Goal: Transaction & Acquisition: Purchase product/service

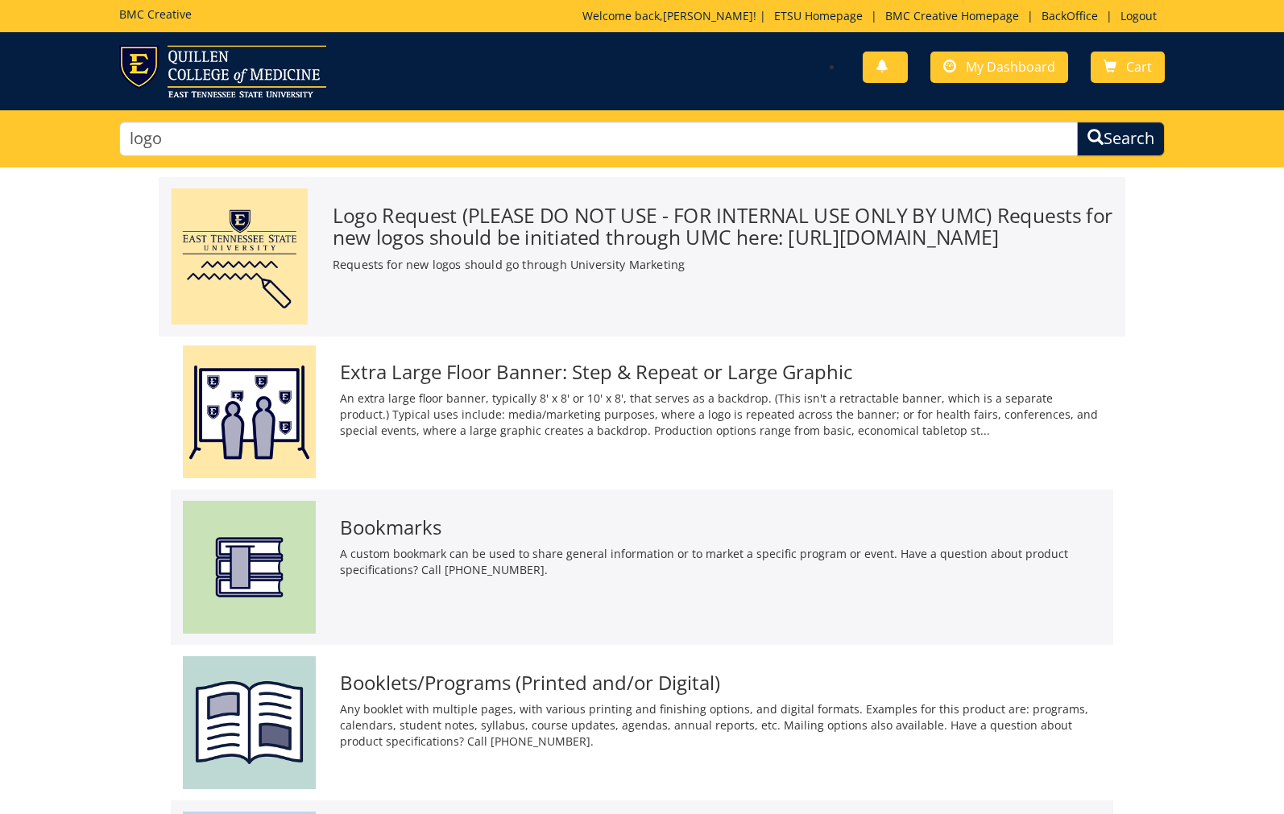
click at [679, 216] on h3 "Logo Request (PLEASE DO NOT USE - FOR INTERNAL USE ONLY BY UMC) Requests for ne…" at bounding box center [723, 226] width 780 height 43
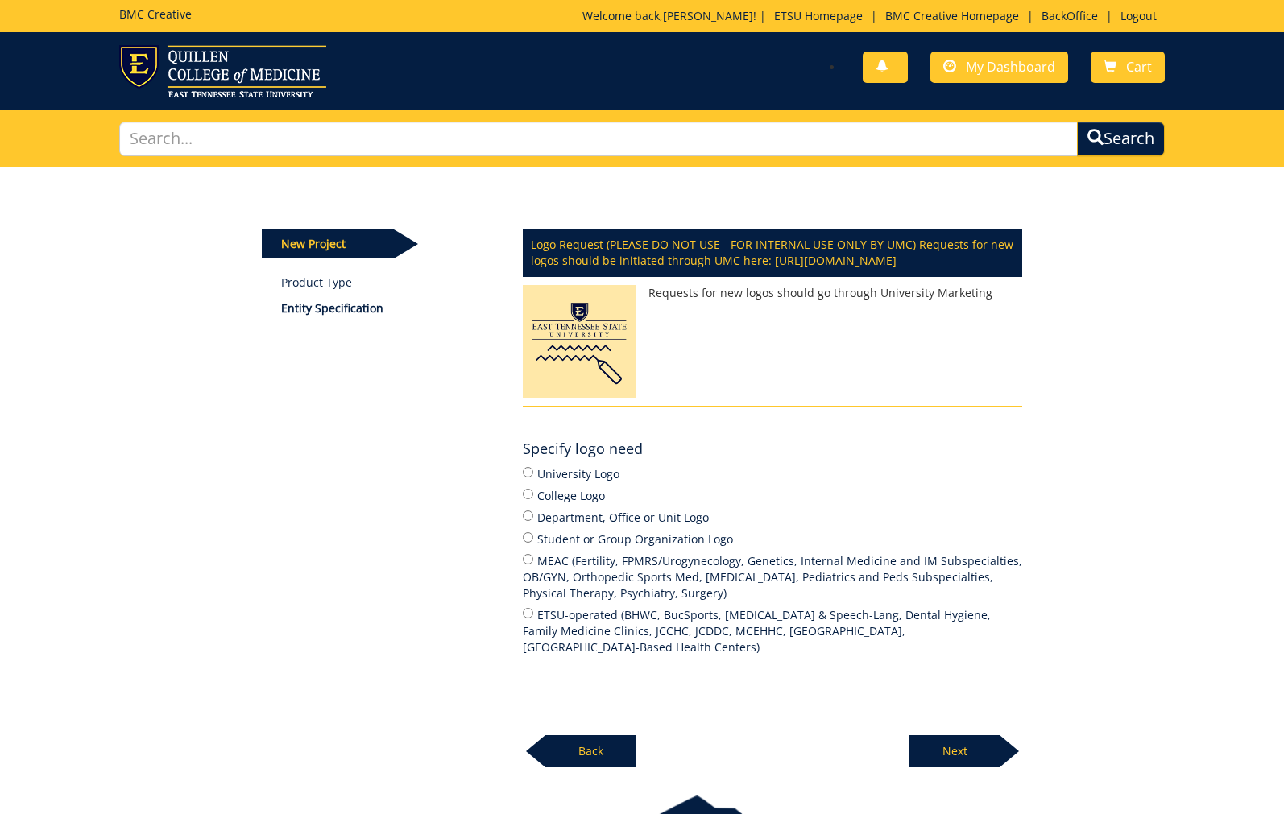
click at [527, 521] on input "Department, Office or Unit Logo" at bounding box center [528, 516] width 10 height 10
radio input "true"
click at [968, 757] on p "Next" at bounding box center [954, 751] width 90 height 32
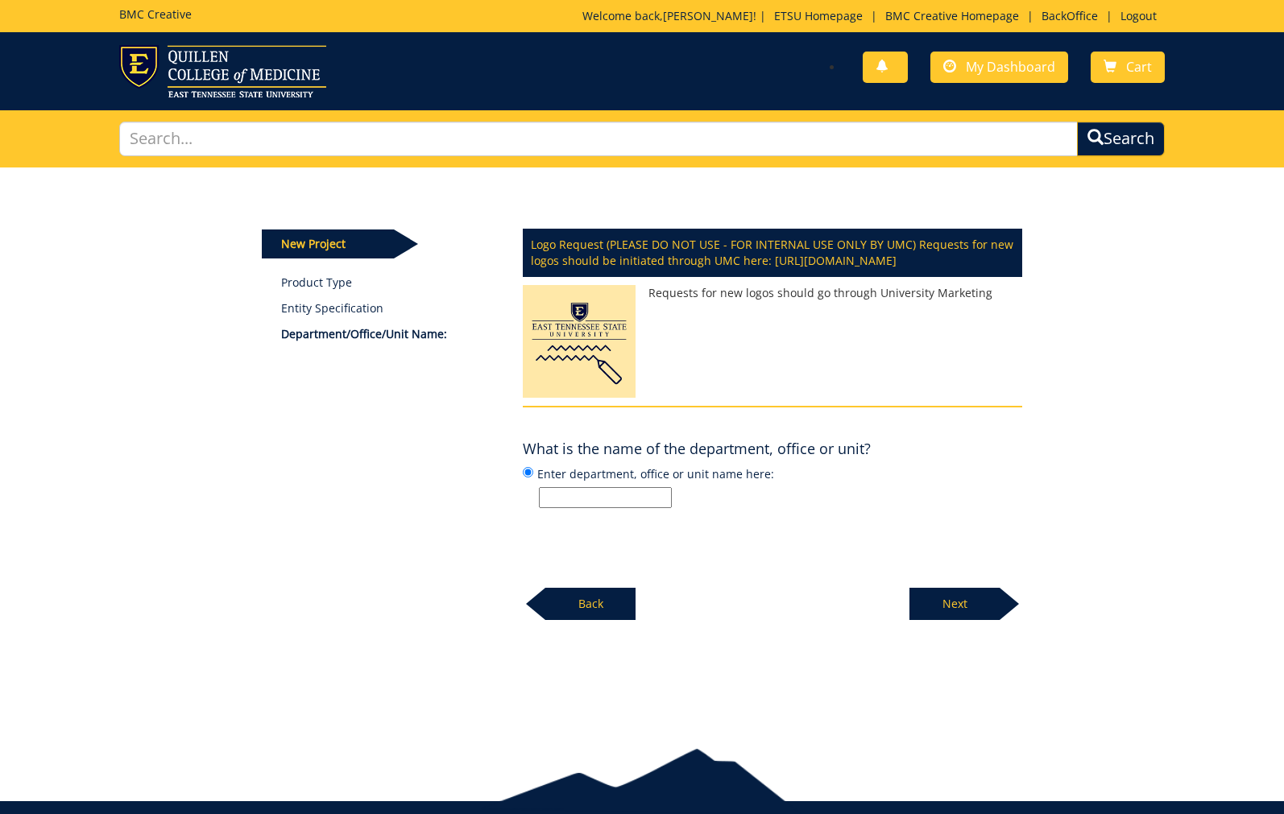
click at [573, 499] on label "Enter department, office or unit name here:" at bounding box center [772, 486] width 499 height 43
click at [533, 478] on input "Enter department, office or unit name here:" at bounding box center [528, 472] width 10 height 10
click at [570, 508] on input "Enter department, office or unit name here:" at bounding box center [605, 497] width 133 height 21
paste input "International Enrollment & Services"
type input "International Enrollment & Services"
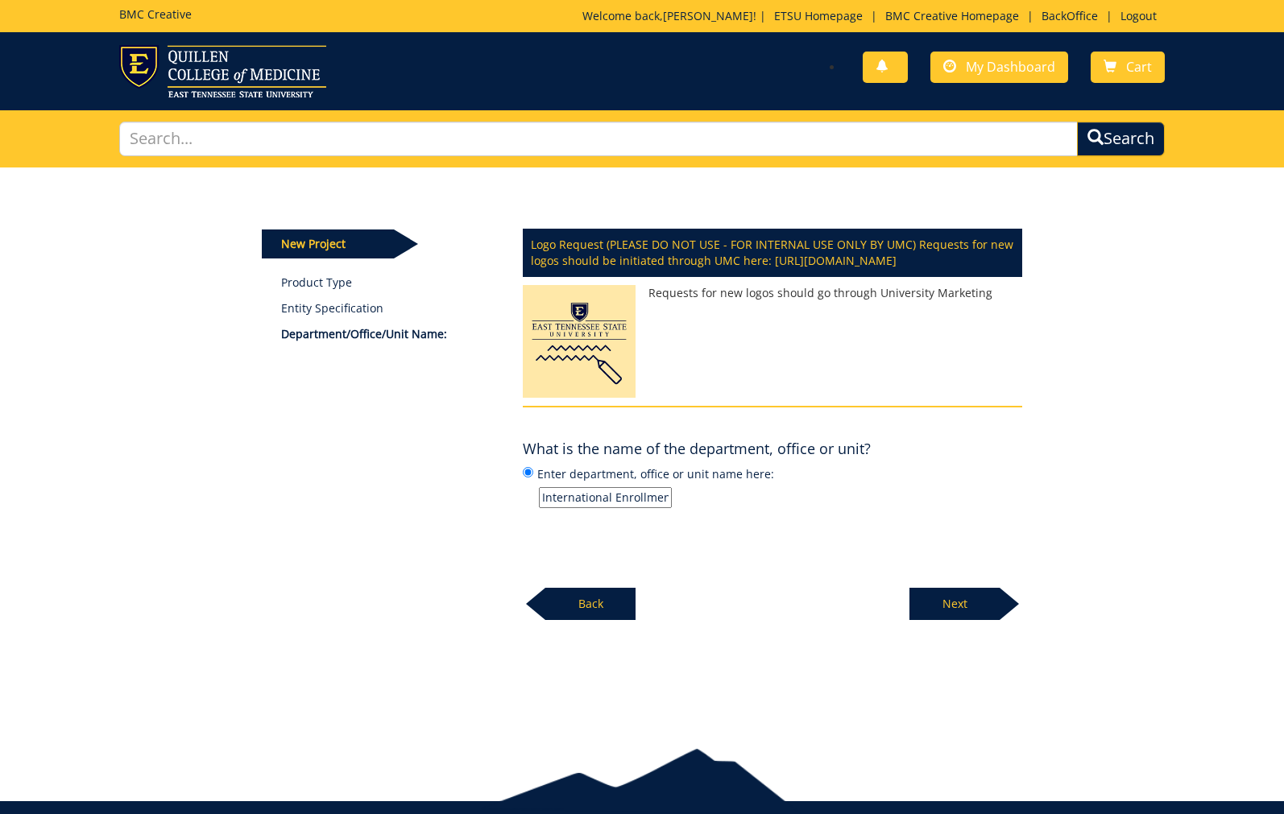
click at [963, 620] on p "Next" at bounding box center [954, 604] width 90 height 32
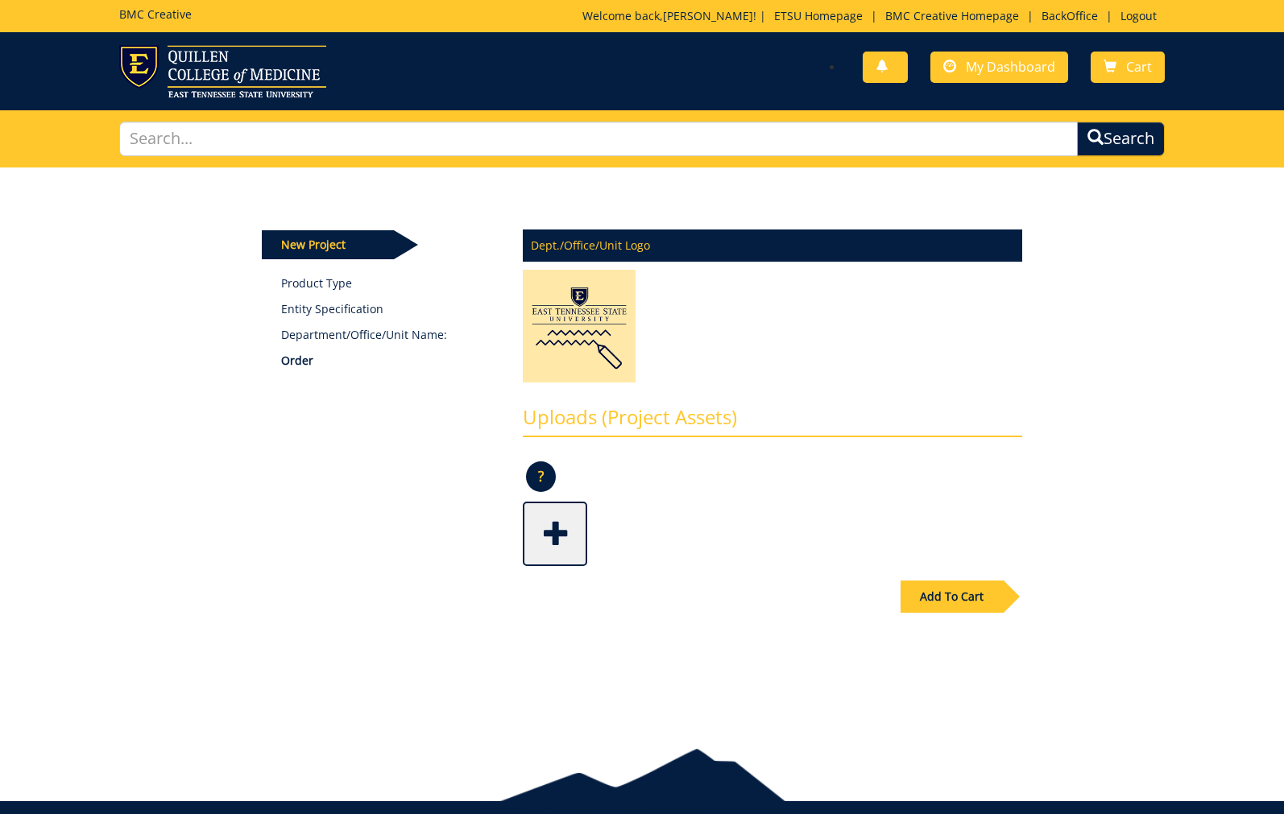
click at [964, 598] on div "Add To Cart" at bounding box center [952, 597] width 102 height 32
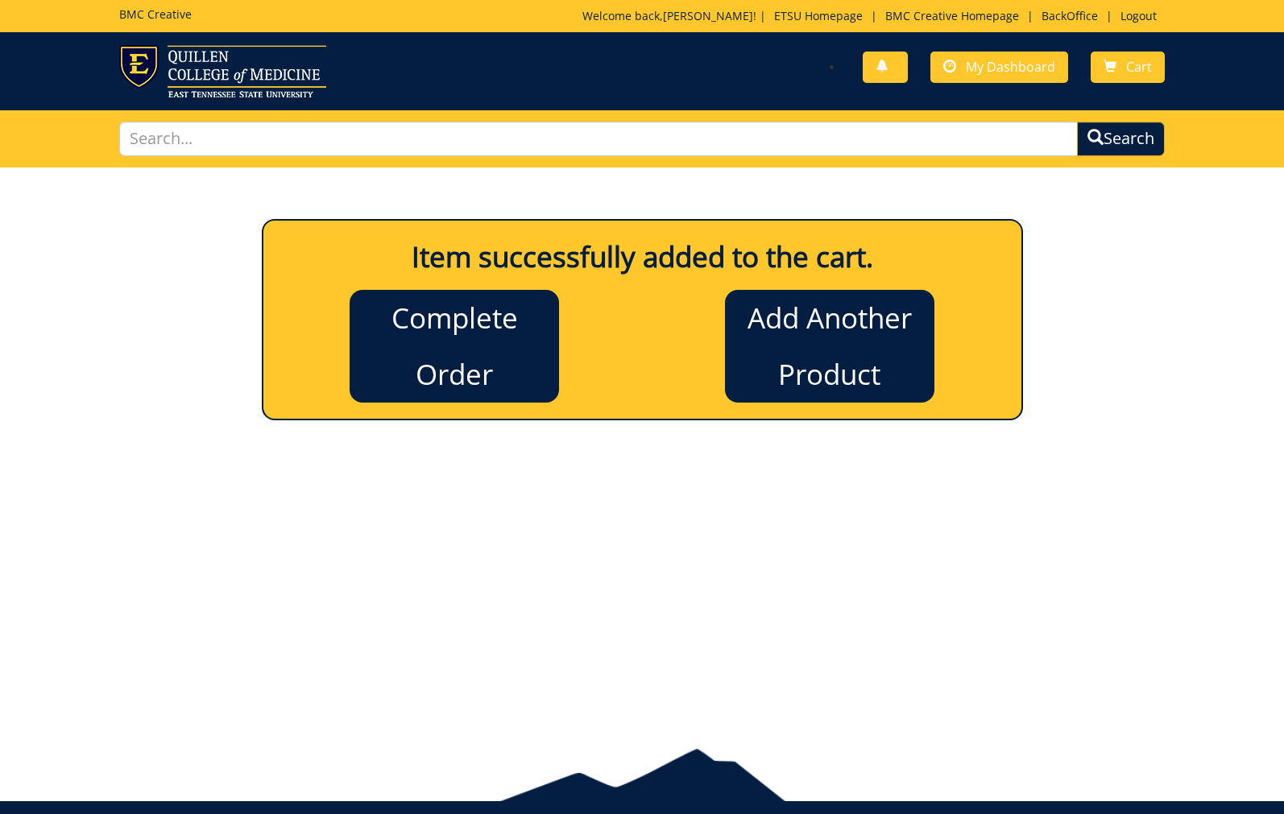
click at [416, 317] on link "Complete Order" at bounding box center [454, 346] width 209 height 113
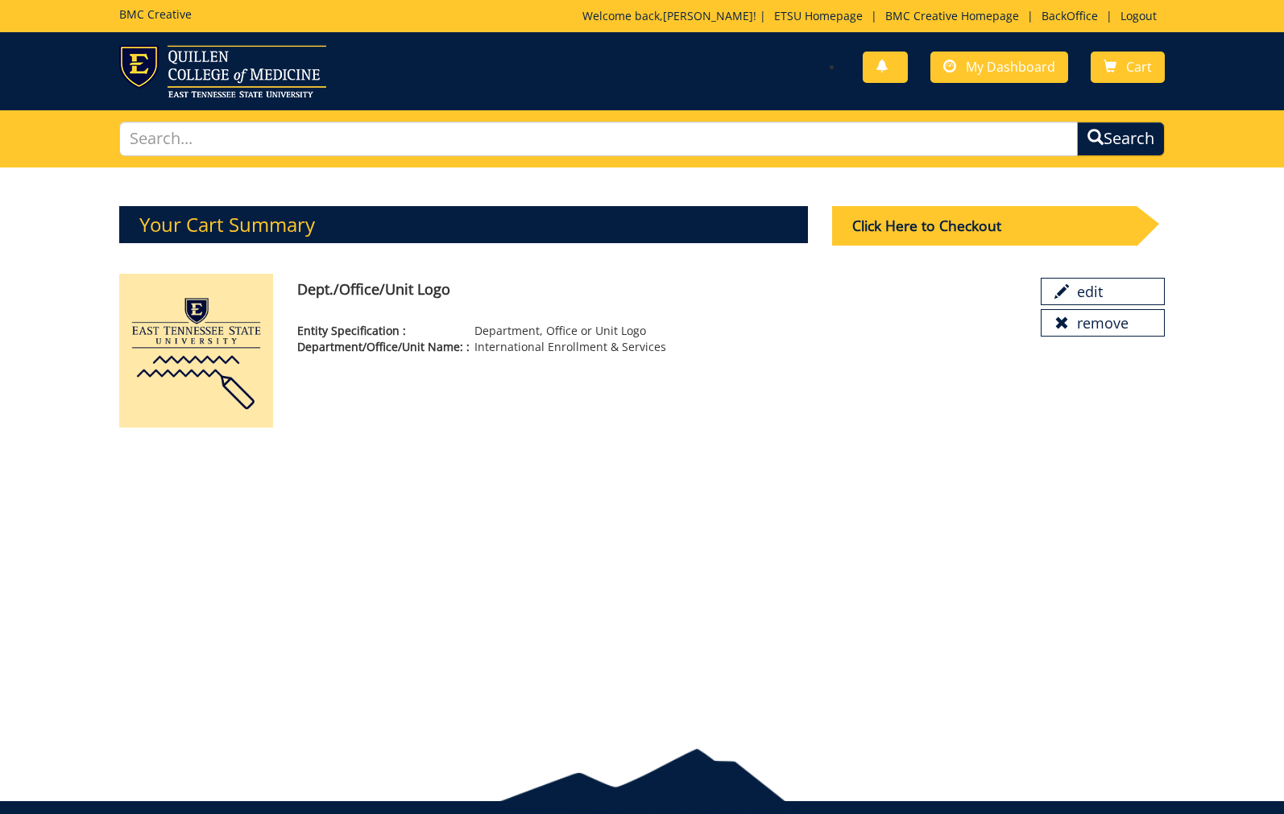
click at [1027, 224] on div "Click Here to Checkout" at bounding box center [984, 225] width 304 height 39
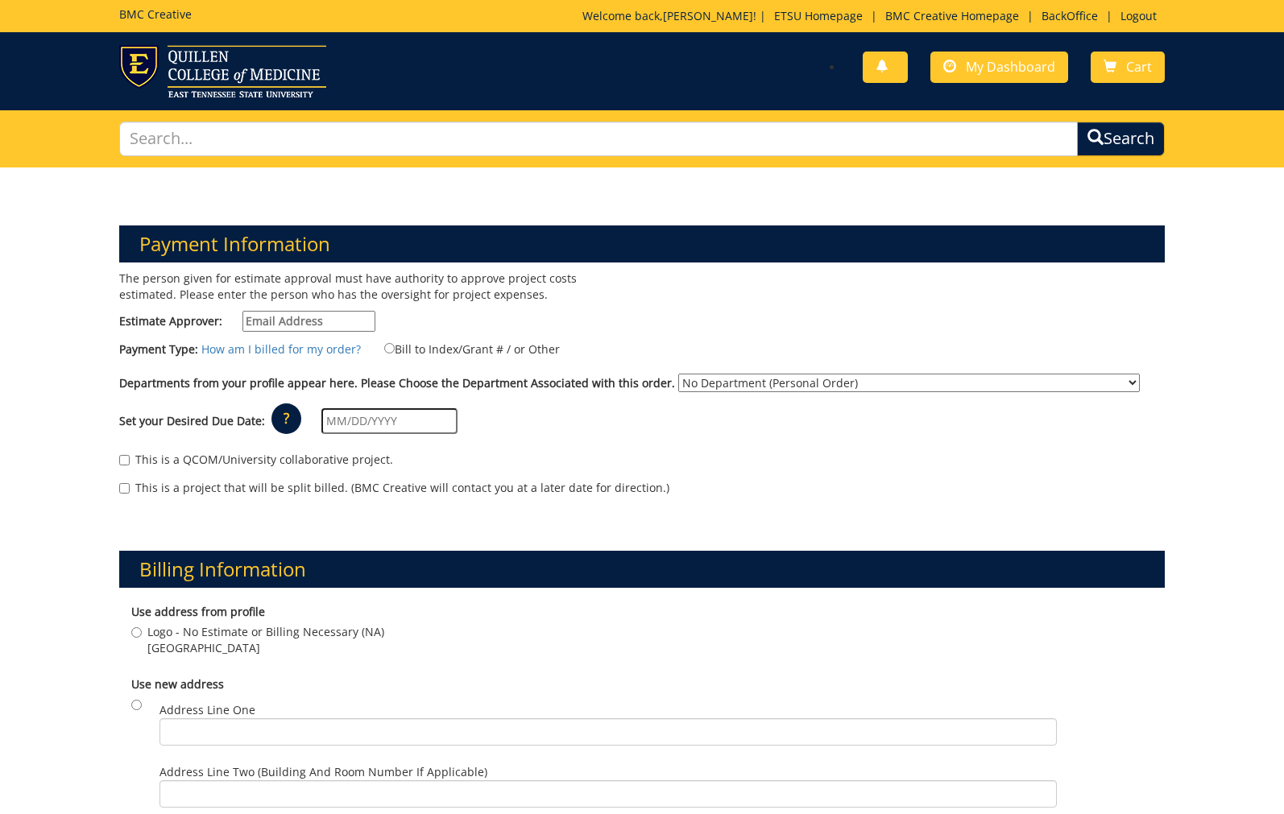
type input "[EMAIL_ADDRESS][DOMAIN_NAME]"
click at [395, 347] on input "Bill to Index/Grant # / or Other" at bounding box center [389, 348] width 10 height 10
radio input "true"
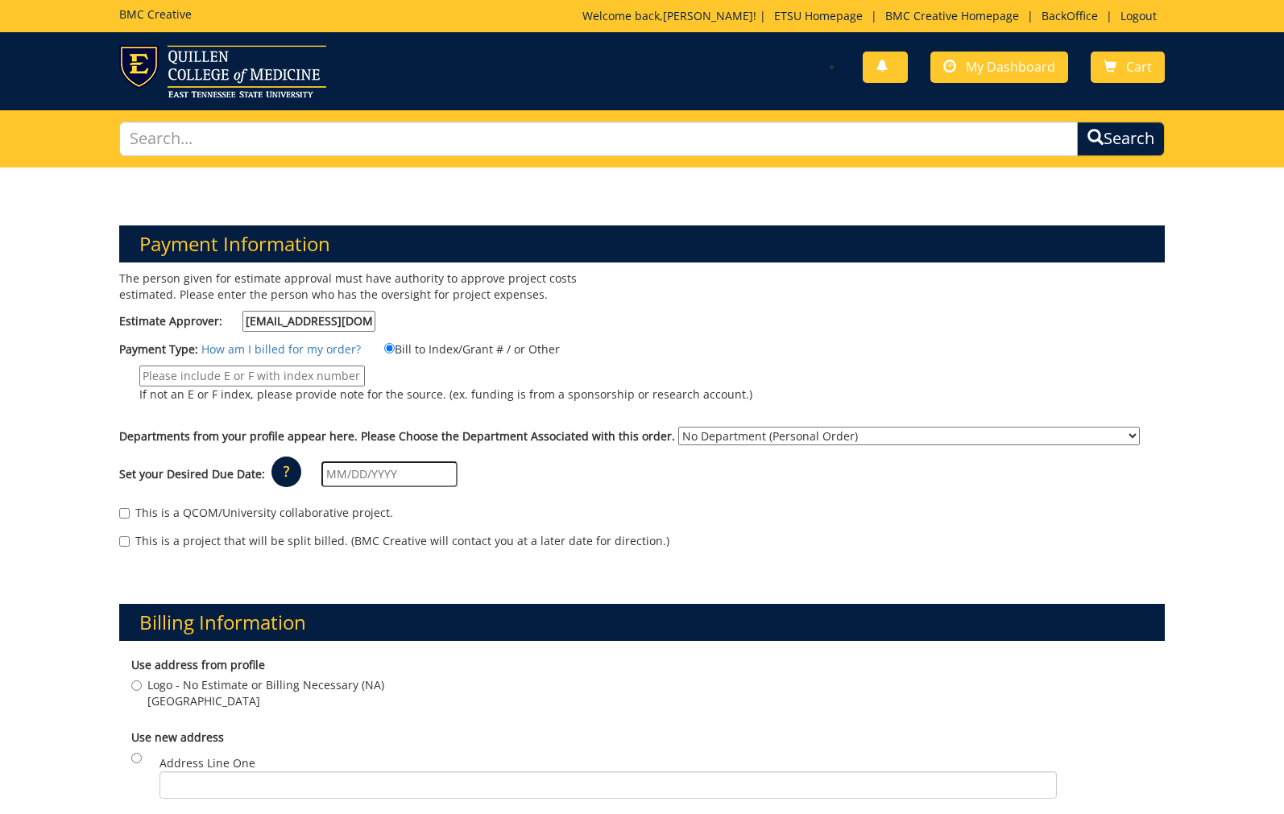
click at [313, 371] on input "If not an E or F index, please provide note for the source. (ex. funding is fro…" at bounding box center [252, 376] width 226 height 21
type input "logo"
select select "208"
click at [301, 467] on p "?" at bounding box center [286, 472] width 30 height 31
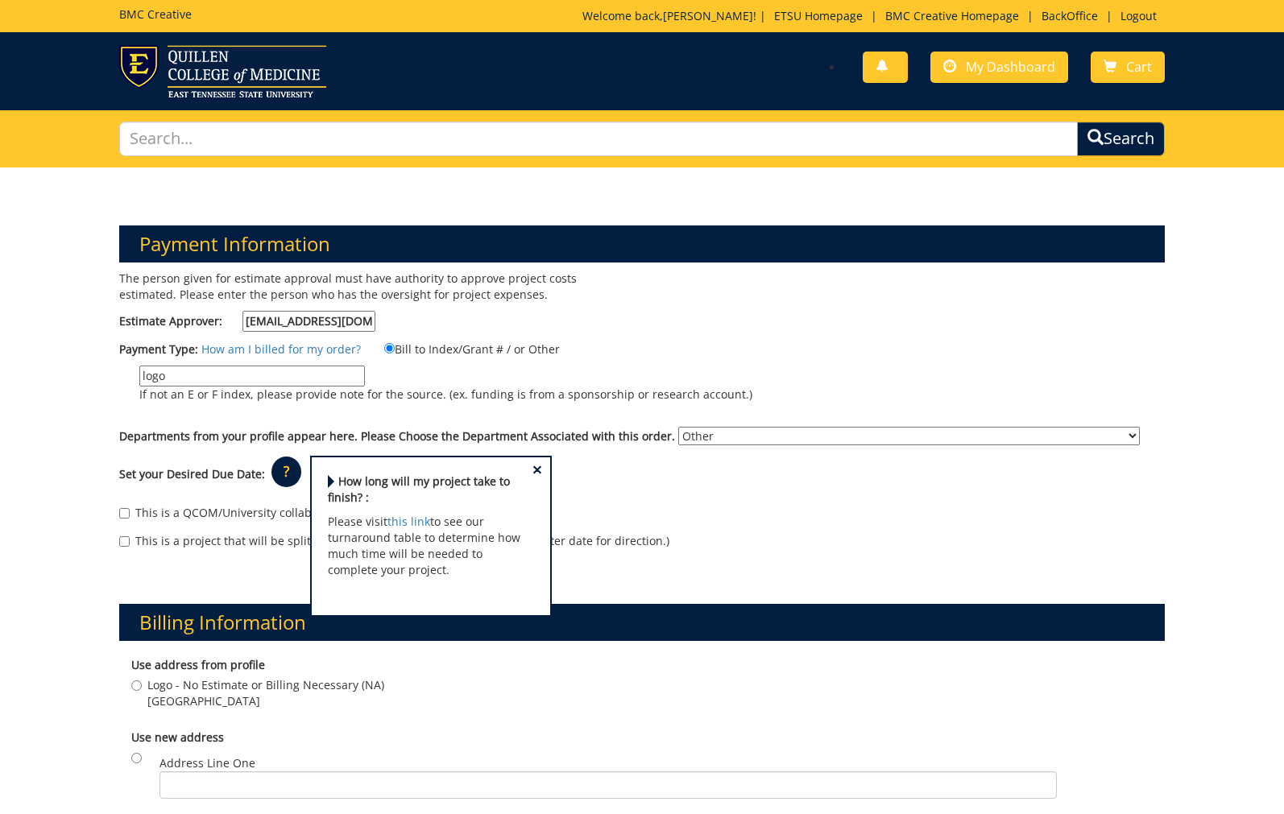
click at [542, 465] on span "×" at bounding box center [537, 470] width 10 height 17
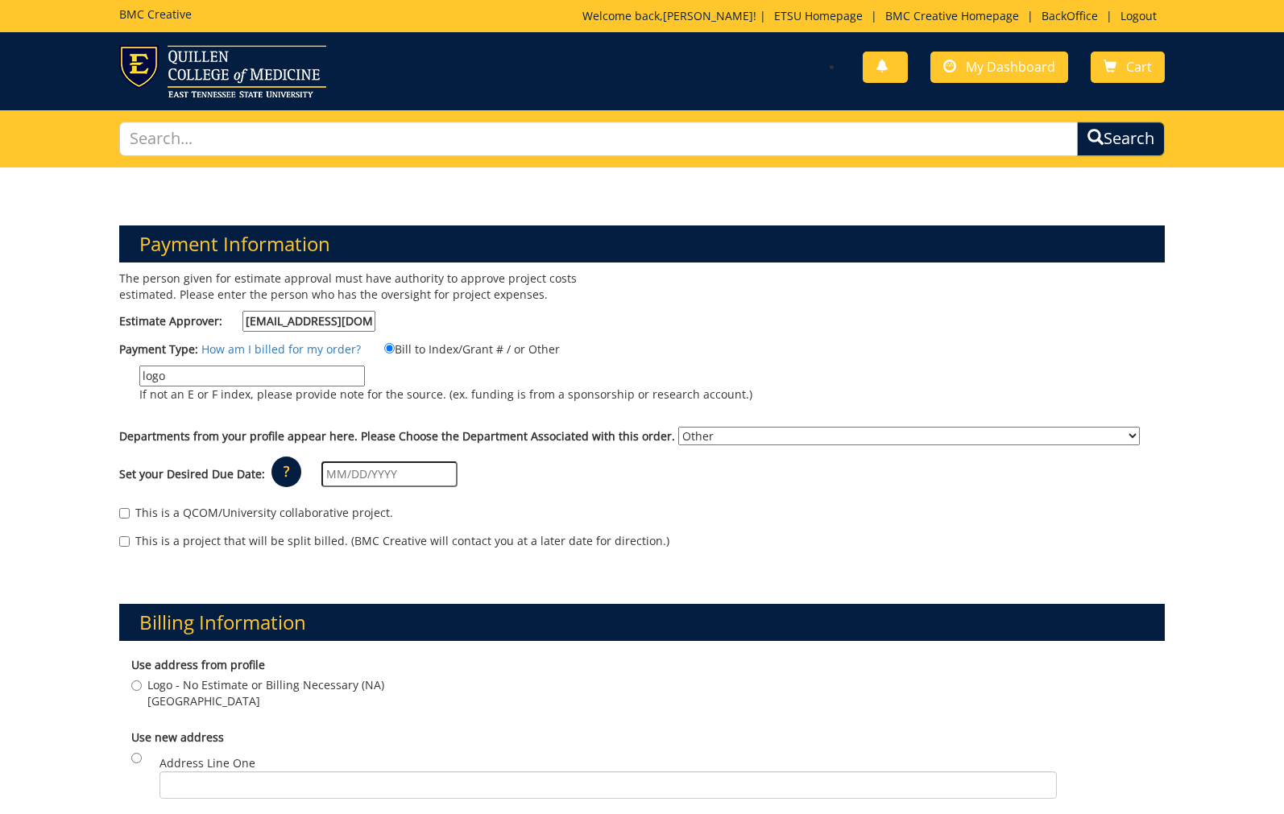
click at [426, 472] on input "text" at bounding box center [389, 475] width 136 height 26
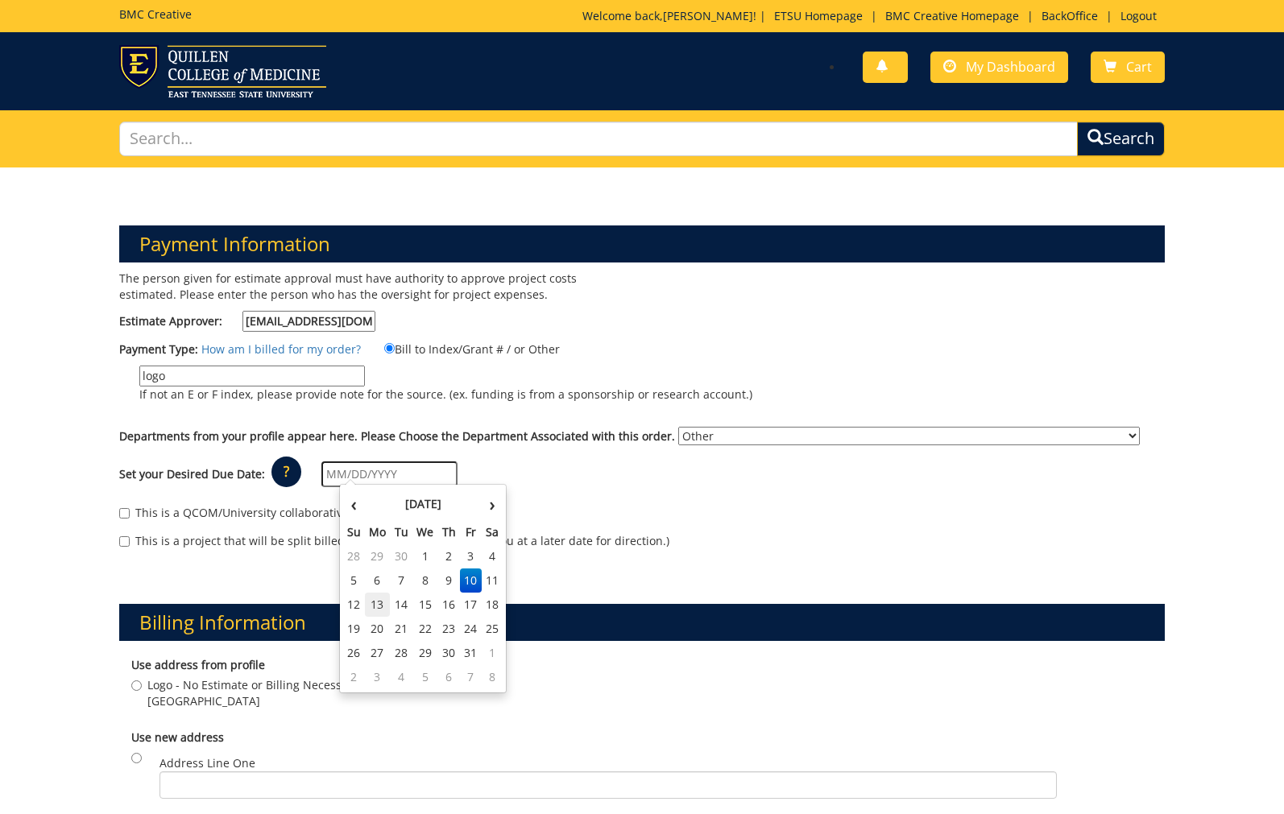
click at [386, 607] on td "13" at bounding box center [378, 605] width 26 height 24
type input "[DATE]"
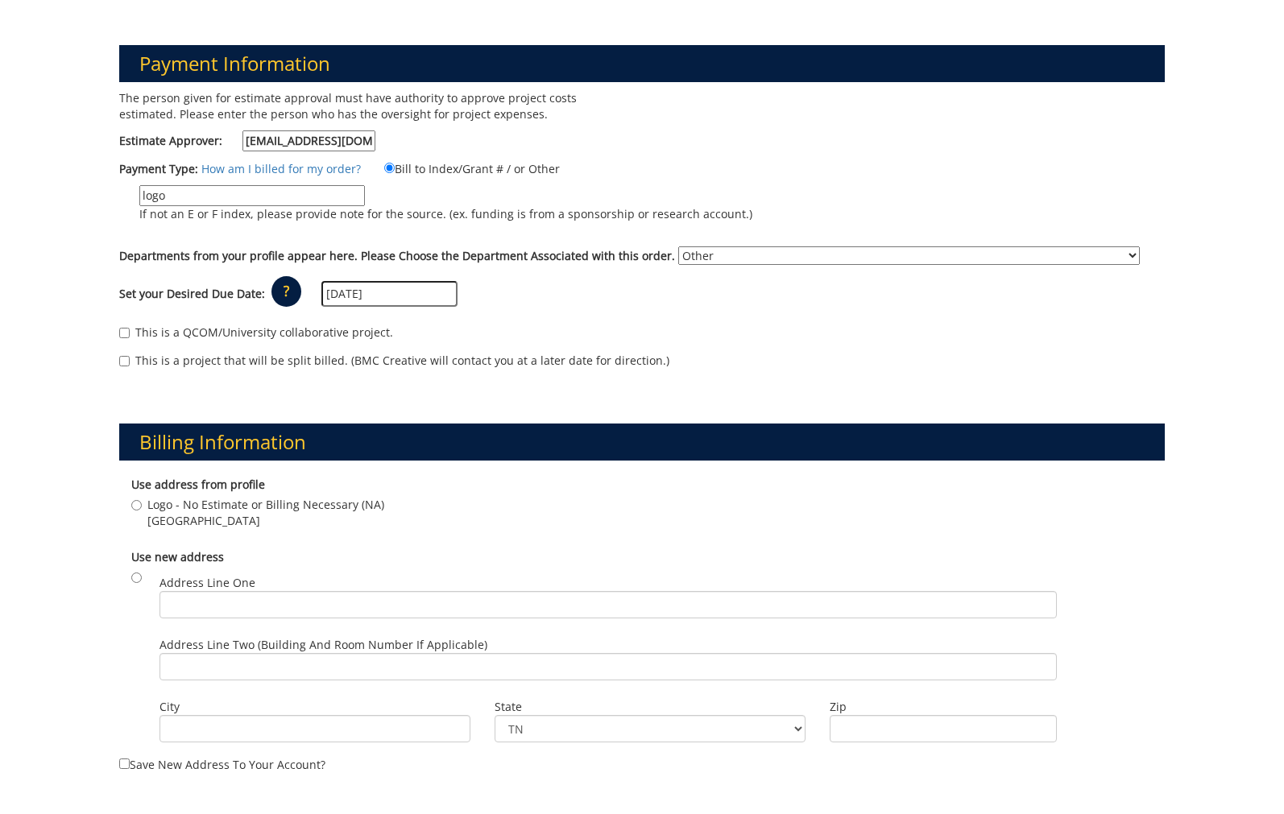
scroll to position [183, 0]
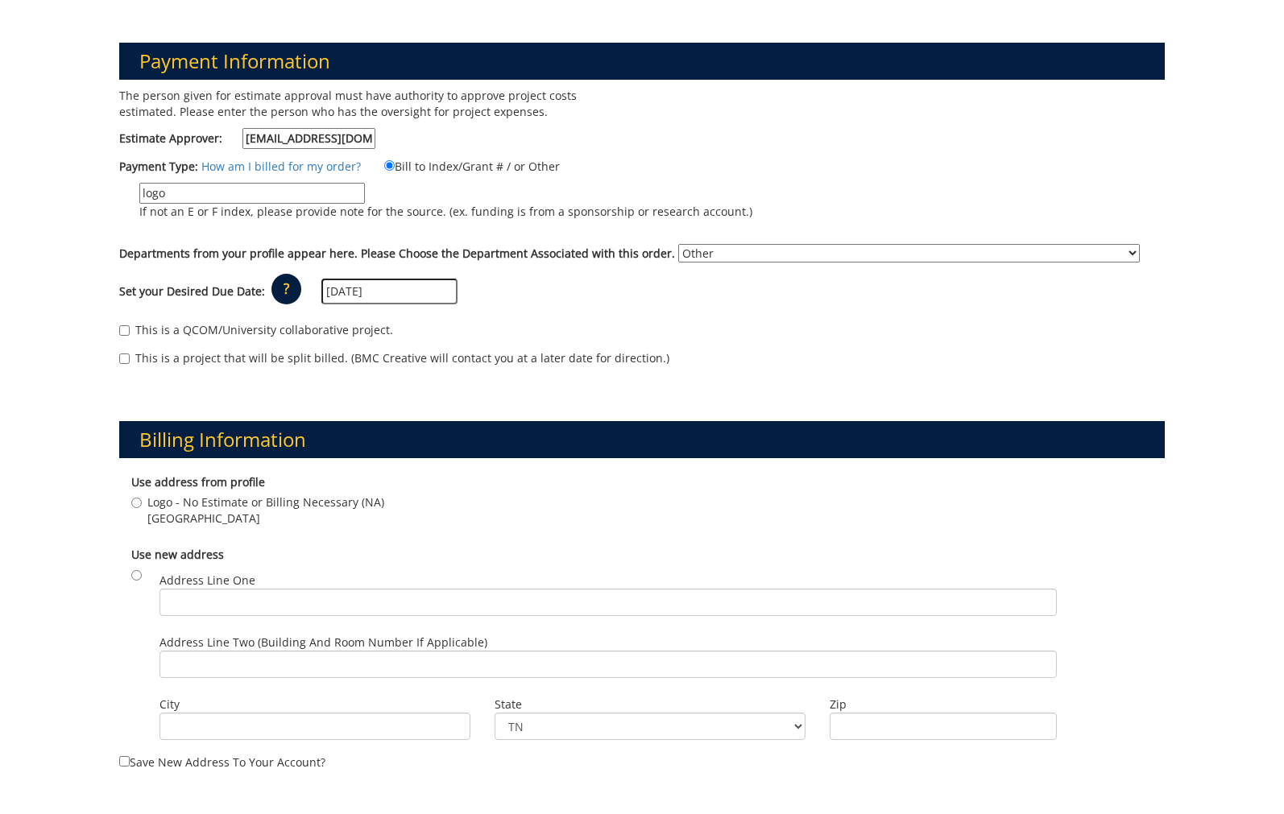
click at [137, 498] on input "Logo - No Estimate or Billing Necessary (NA) [GEOGRAPHIC_DATA]" at bounding box center [136, 503] width 10 height 10
radio input "true"
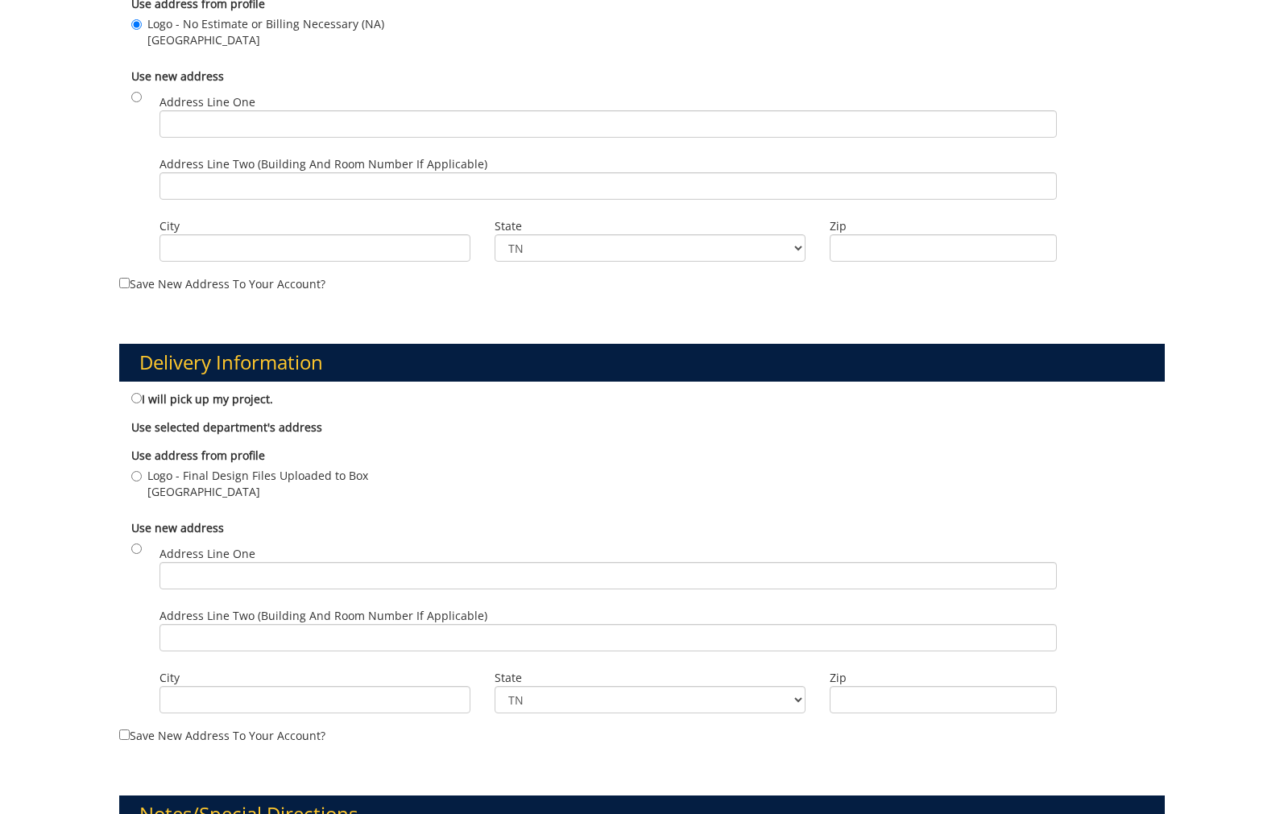
scroll to position [664, 0]
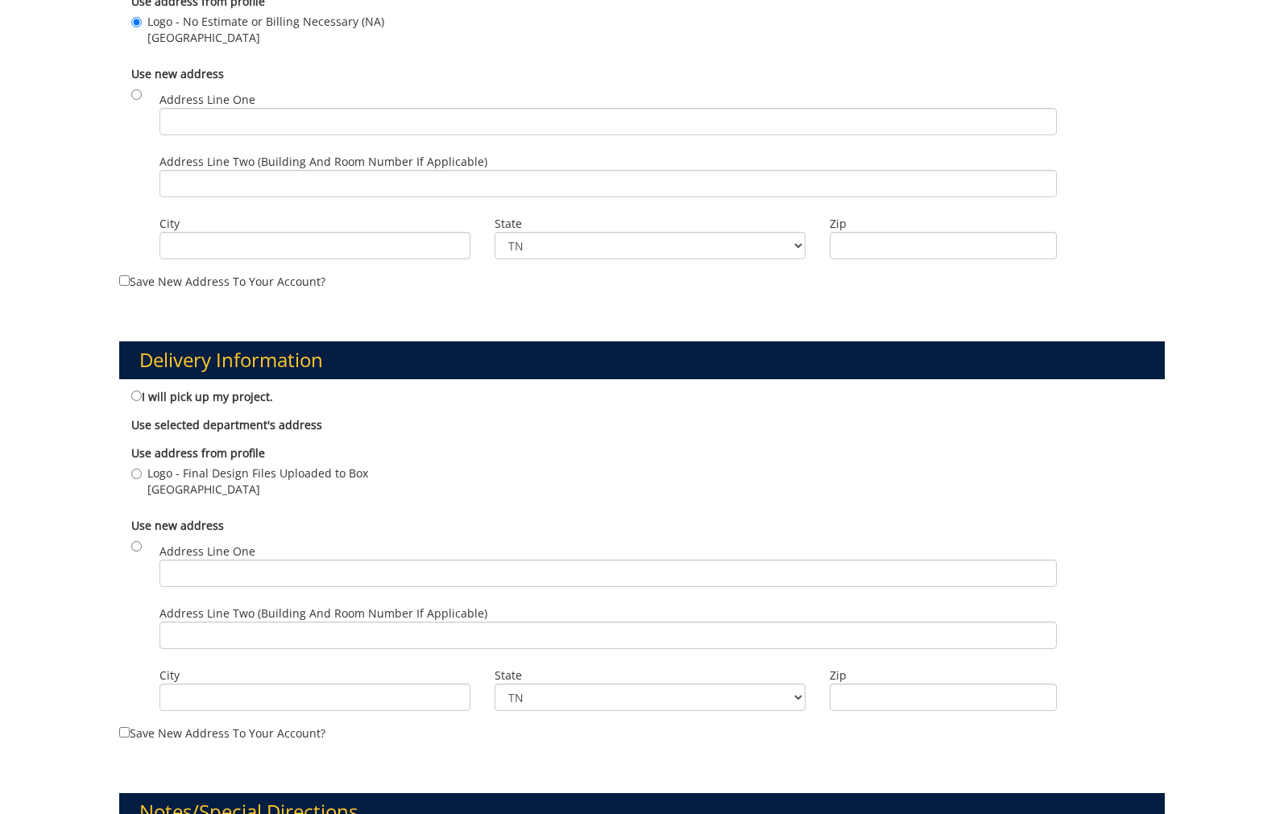
click at [137, 469] on input "Logo - Final Design Files Uploaded to [GEOGRAPHIC_DATA]" at bounding box center [136, 474] width 10 height 10
radio input "true"
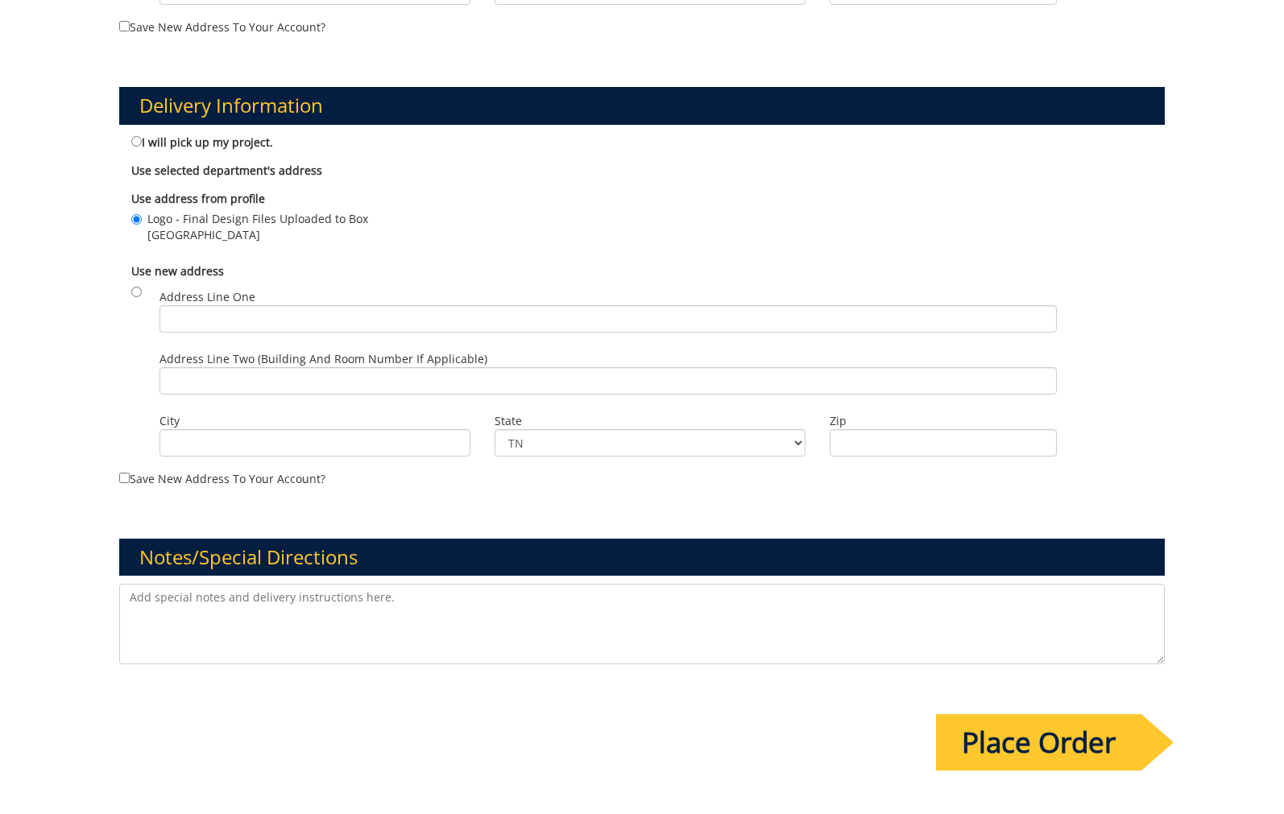
scroll to position [963, 0]
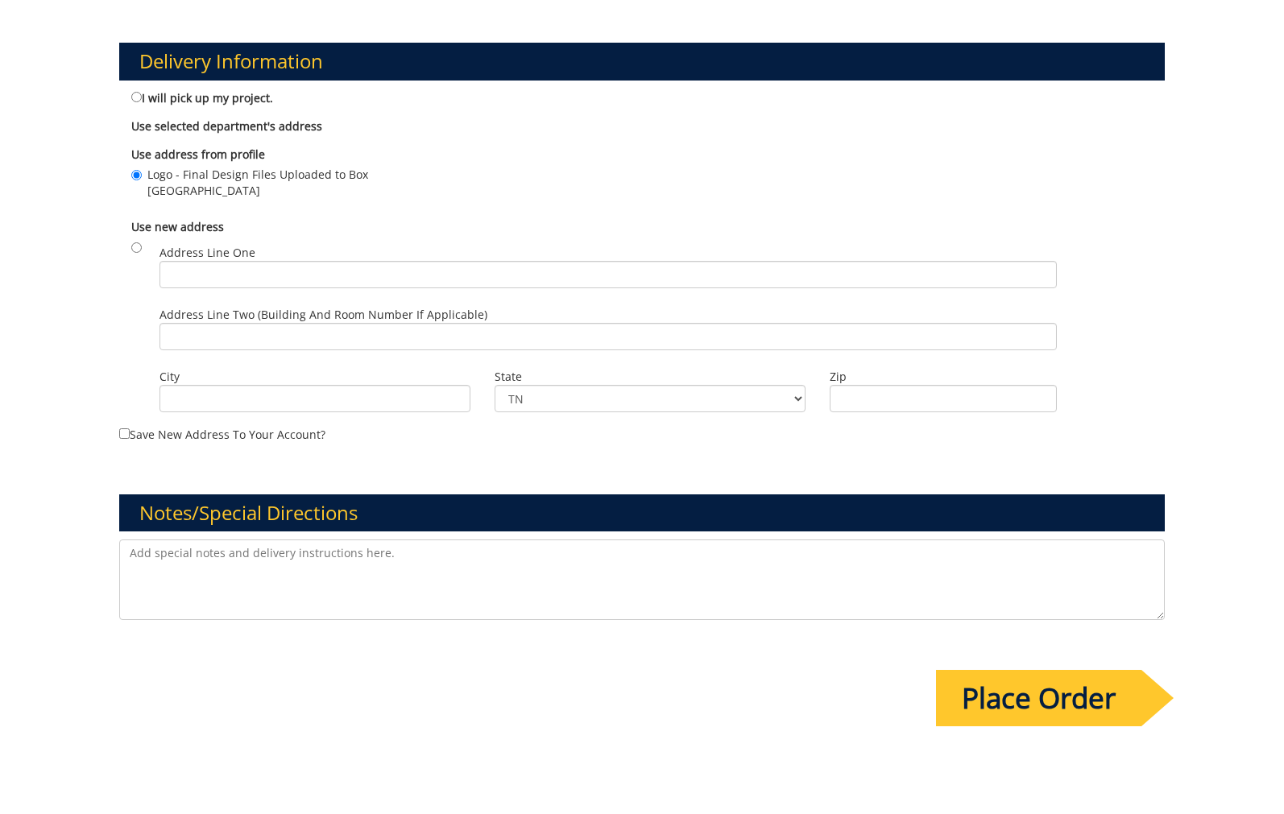
click at [190, 545] on textarea at bounding box center [641, 580] width 1045 height 81
type textarea "Fix Ampersand per UMC's specifications."
click at [1068, 696] on input "Place Order" at bounding box center [1038, 698] width 205 height 56
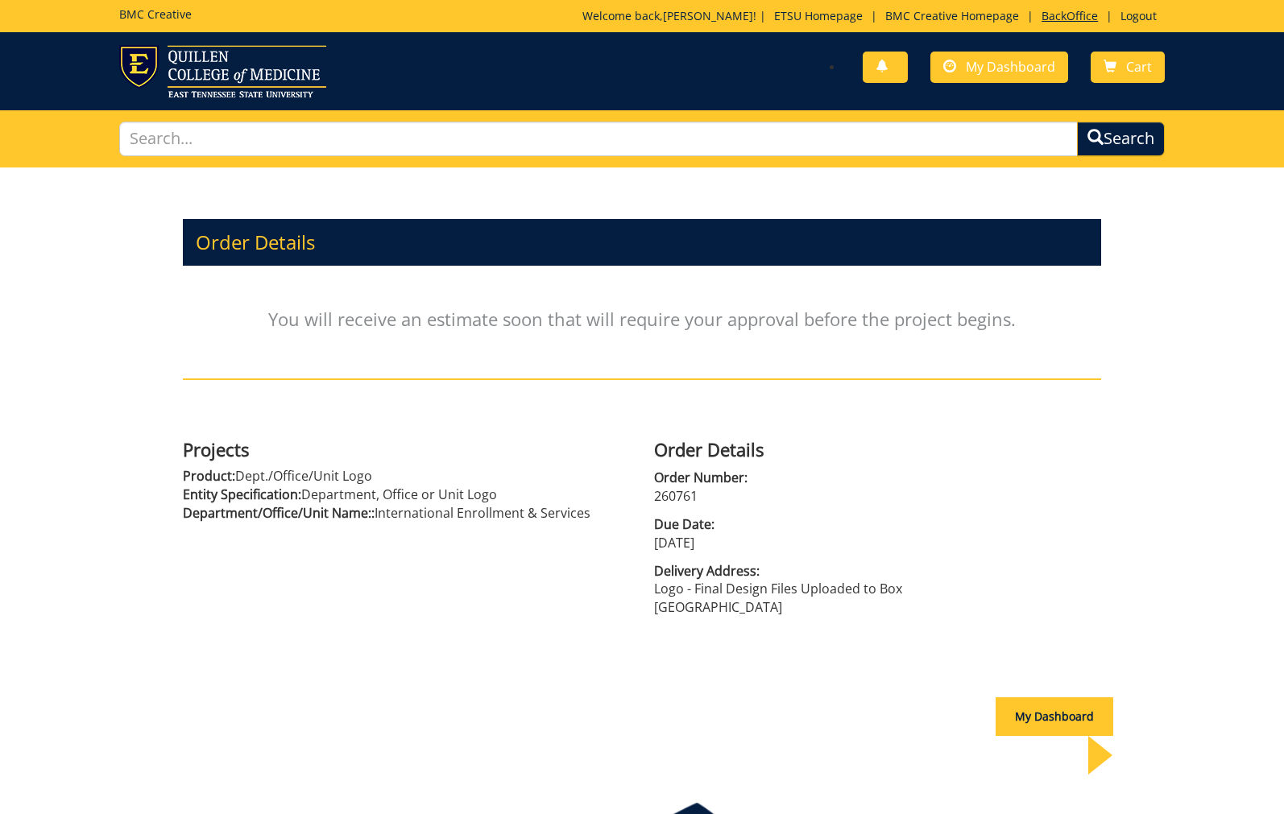
click at [1057, 16] on link "BackOffice" at bounding box center [1069, 15] width 72 height 15
